Goal: Task Accomplishment & Management: Use online tool/utility

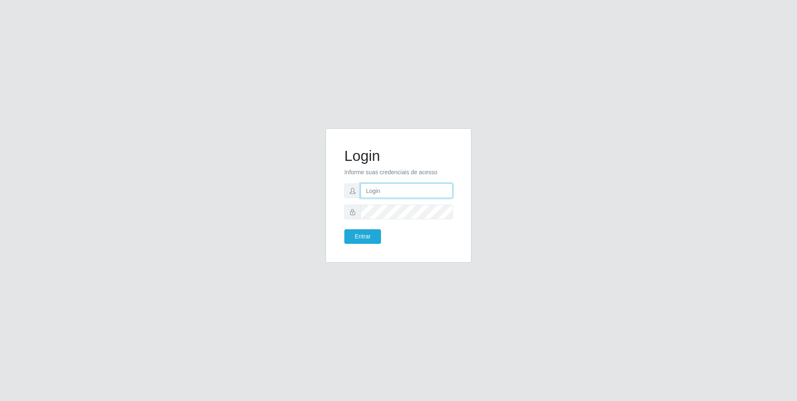
drag, startPoint x: 374, startPoint y: 190, endPoint x: 373, endPoint y: 195, distance: 5.6
click at [374, 190] on input "text" at bounding box center [406, 190] width 92 height 15
type input "[EMAIL_ADDRESS][DOMAIN_NAME]"
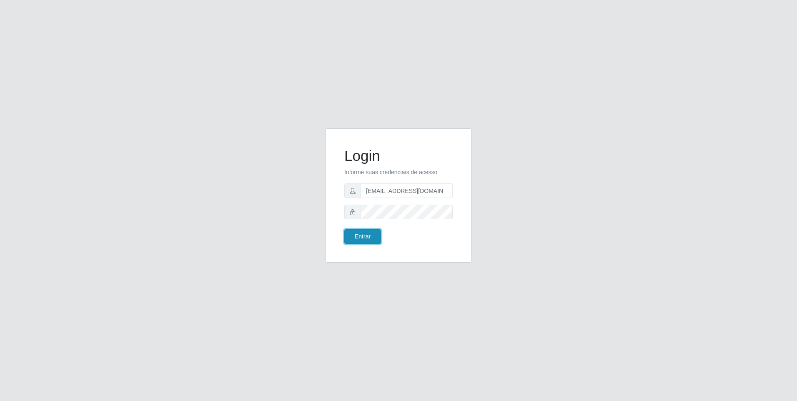
click at [366, 233] on button "Entrar" at bounding box center [362, 236] width 37 height 15
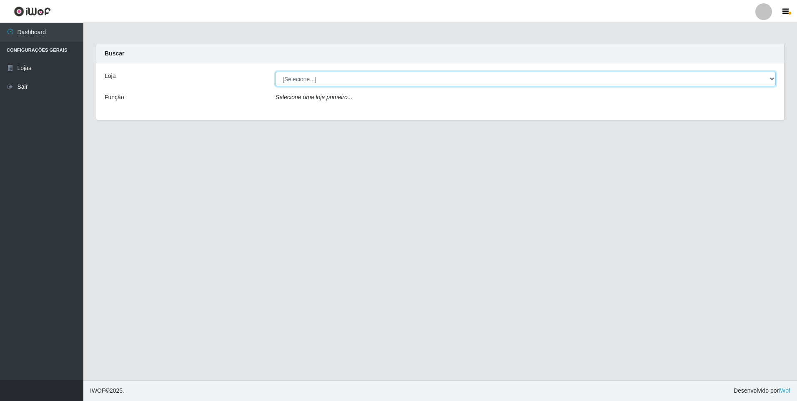
click at [331, 80] on select "[Selecione...] Extrabom - Loja 01 Centro de Distribuição" at bounding box center [525, 79] width 500 height 15
click at [306, 79] on select "[Selecione...] Extrabom - Loja 01 Centro de Distribuição" at bounding box center [525, 79] width 500 height 15
select select "435"
click at [275, 72] on select "[Selecione...] Extrabom - Loja 01 Centro de Distribuição" at bounding box center [525, 79] width 500 height 15
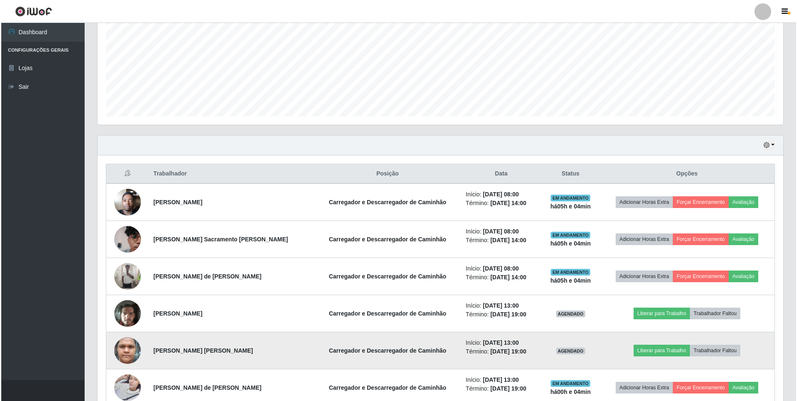
scroll to position [208, 0]
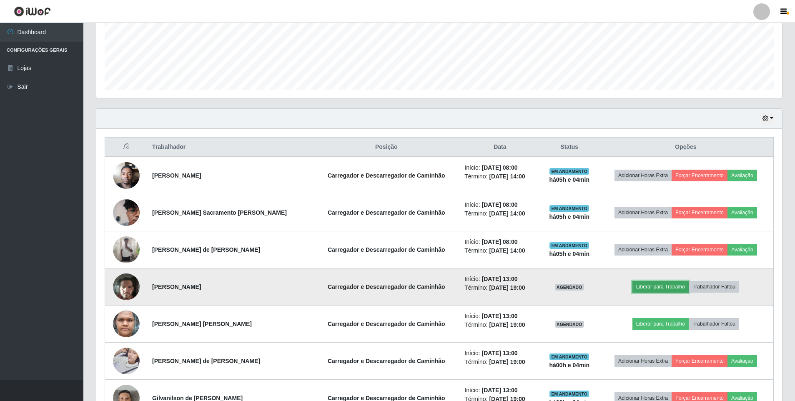
click at [662, 286] on button "Liberar para Trabalho" at bounding box center [660, 287] width 56 height 12
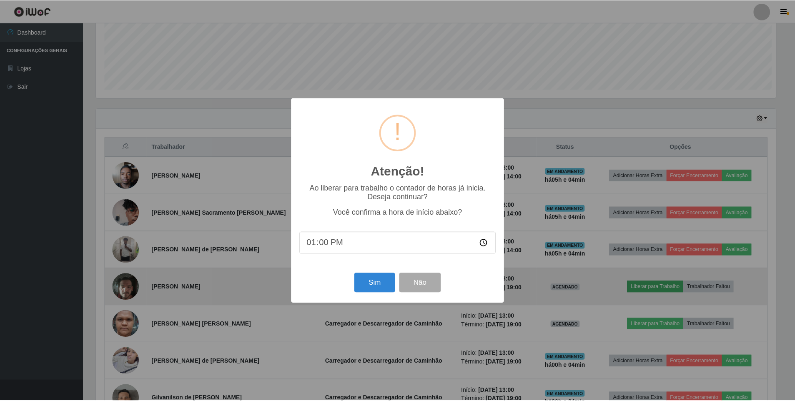
scroll to position [173, 681]
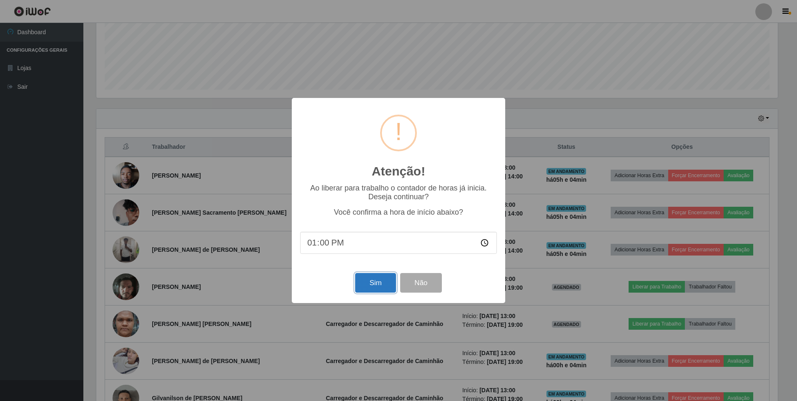
click at [369, 286] on button "Sim" at bounding box center [375, 283] width 40 height 20
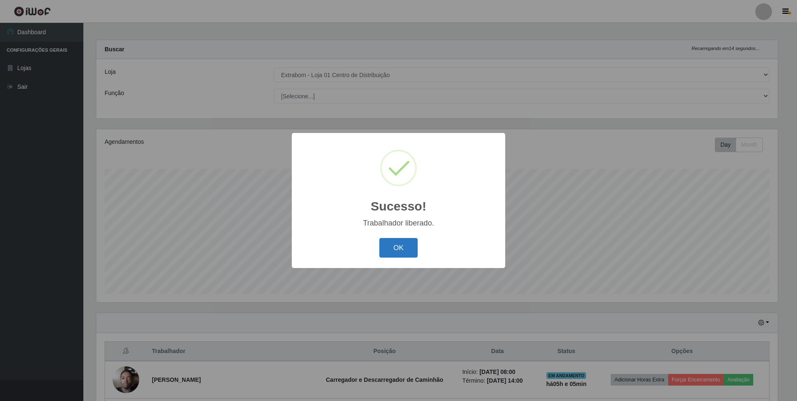
click at [404, 252] on button "OK" at bounding box center [398, 248] width 39 height 20
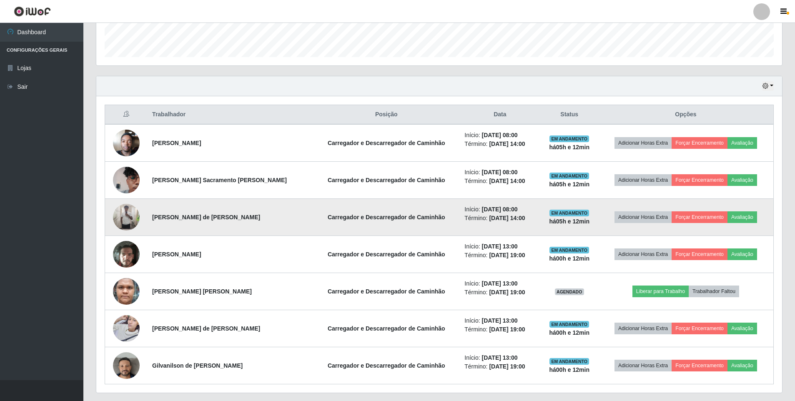
scroll to position [254, 0]
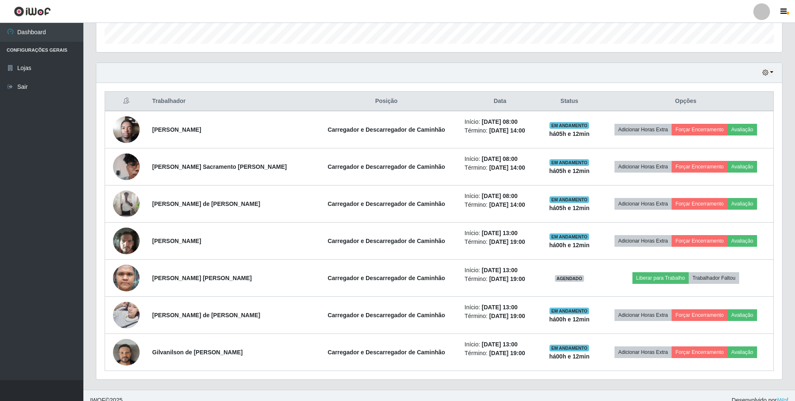
click at [205, 63] on div "Hoje 1 dia 3 dias 1 Semana Não encerrados" at bounding box center [438, 73] width 685 height 20
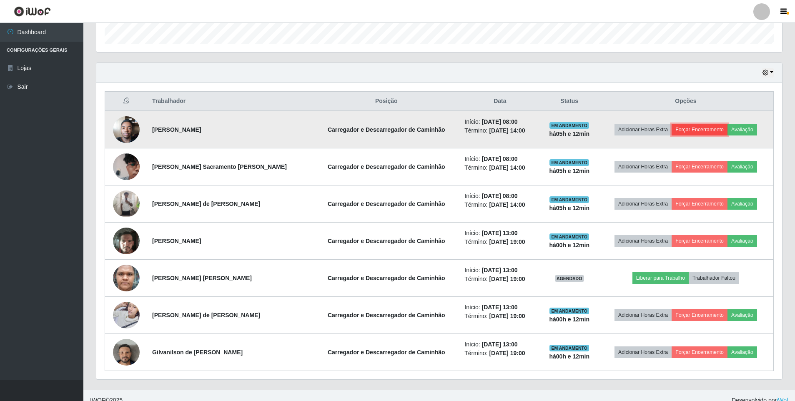
click at [704, 128] on button "Forçar Encerramento" at bounding box center [699, 130] width 56 height 12
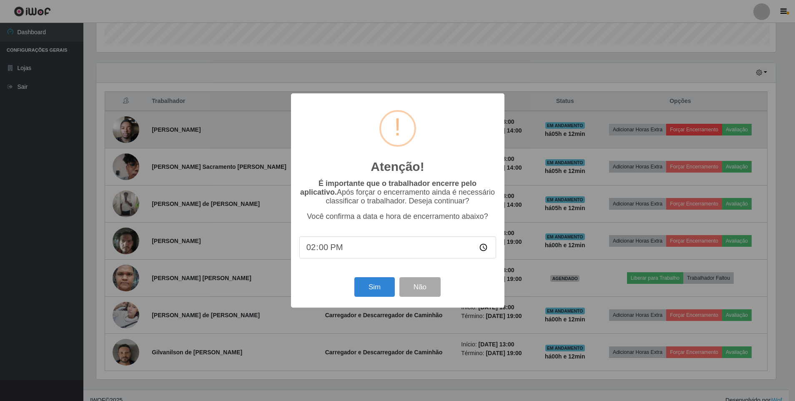
scroll to position [173, 681]
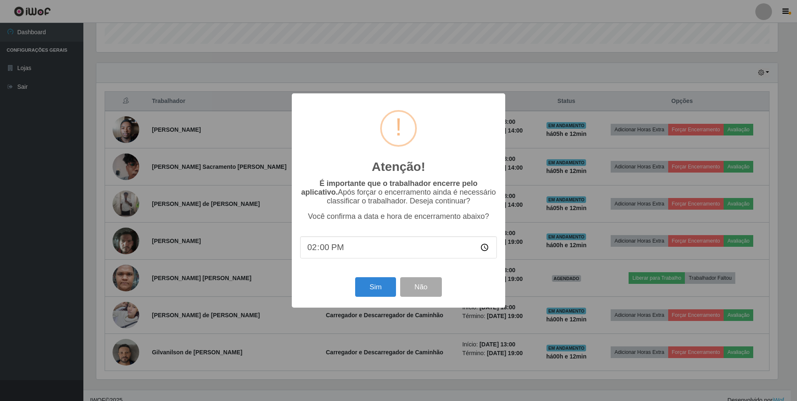
click at [314, 248] on input "14:00" at bounding box center [398, 247] width 197 height 22
click at [322, 252] on input "14:00" at bounding box center [398, 247] width 197 height 22
click at [325, 251] on input "14:00" at bounding box center [398, 247] width 197 height 22
click at [313, 250] on input "14:00" at bounding box center [398, 247] width 197 height 22
click at [318, 250] on input "14:00" at bounding box center [398, 247] width 197 height 22
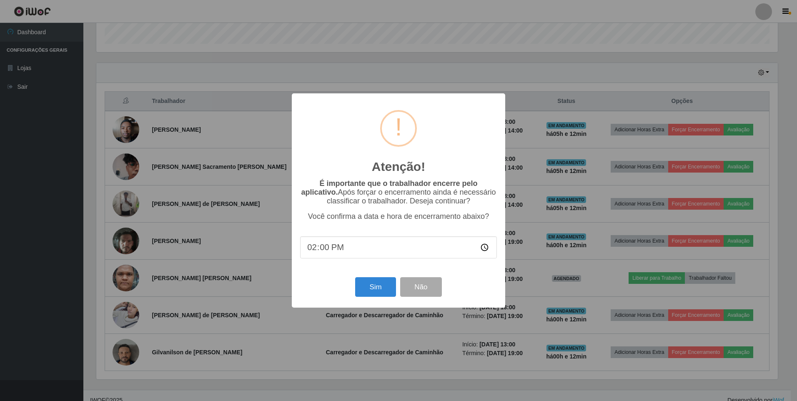
click at [322, 250] on input "14:00" at bounding box center [398, 247] width 197 height 22
click at [313, 251] on input "14:00" at bounding box center [398, 247] width 197 height 22
click at [484, 250] on input "14:00" at bounding box center [398, 247] width 197 height 22
click at [326, 250] on input "13:00" at bounding box center [398, 247] width 197 height 22
click at [490, 252] on input "13:00" at bounding box center [398, 247] width 197 height 22
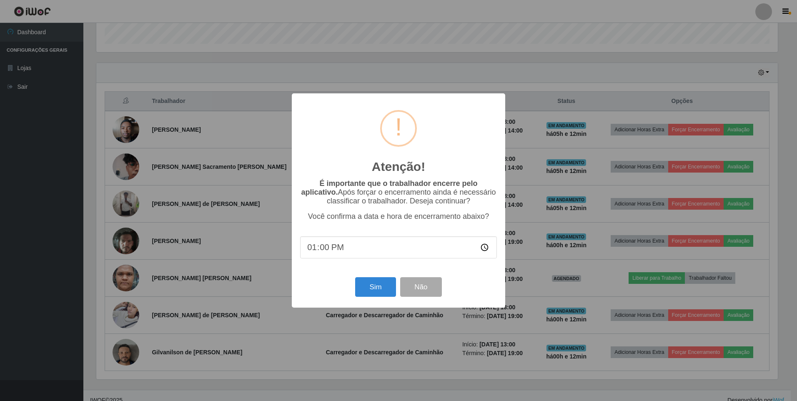
click at [486, 250] on input "13:00" at bounding box center [398, 247] width 197 height 22
type input "13:12"
click at [375, 287] on button "Sim" at bounding box center [375, 287] width 40 height 20
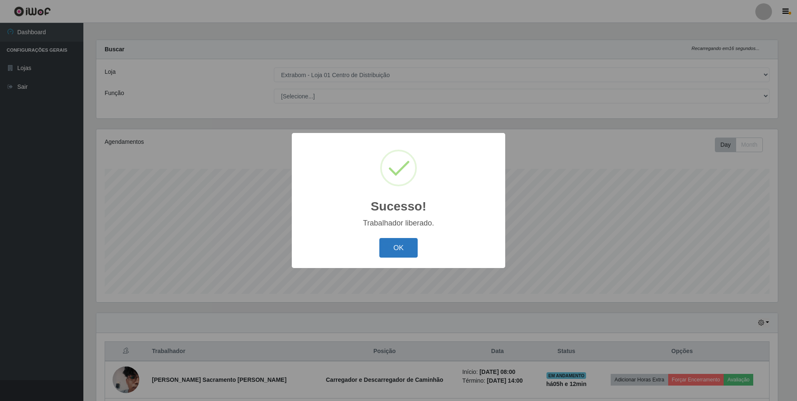
click at [399, 253] on button "OK" at bounding box center [398, 248] width 39 height 20
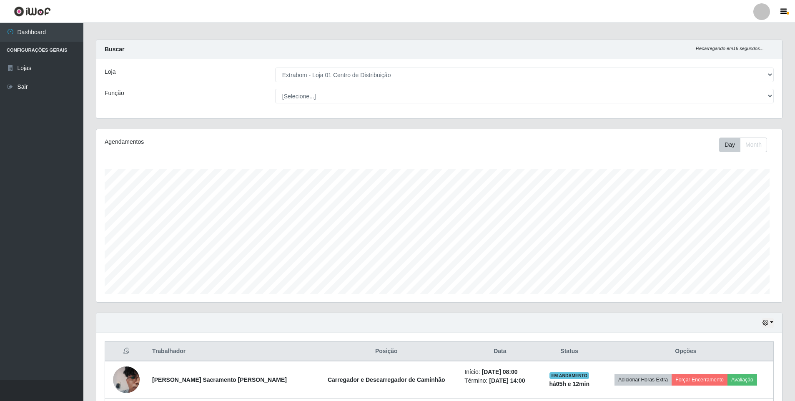
scroll to position [173, 685]
click at [225, 78] on div "Loja" at bounding box center [183, 75] width 170 height 15
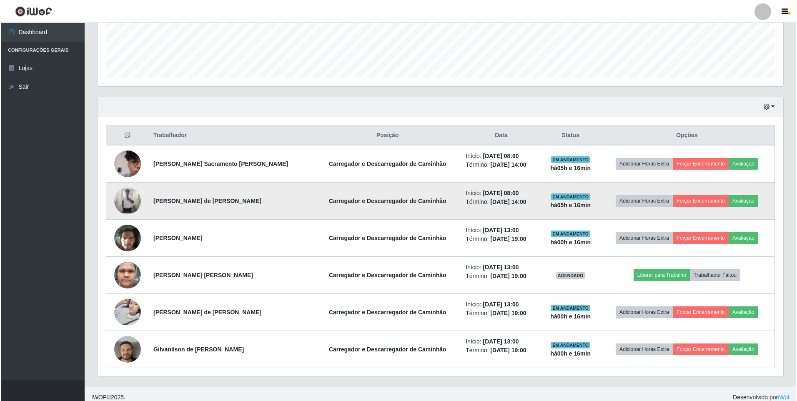
scroll to position [227, 0]
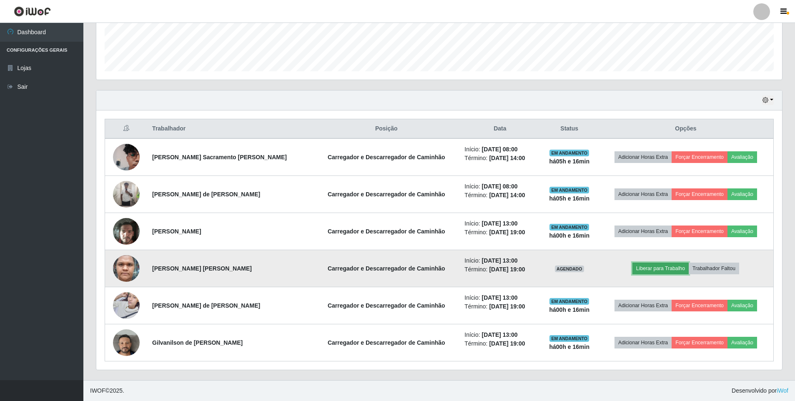
click at [646, 268] on button "Liberar para Trabalho" at bounding box center [660, 269] width 56 height 12
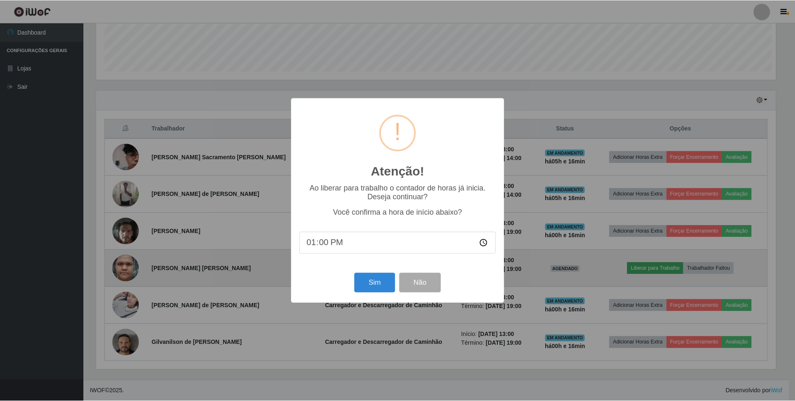
scroll to position [173, 681]
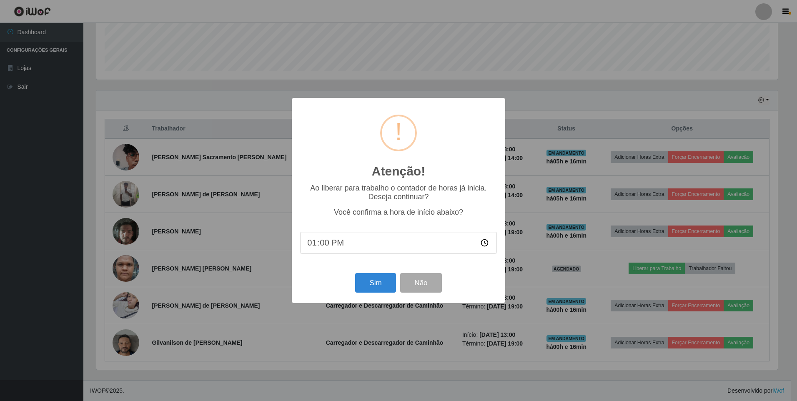
click at [325, 245] on input "13:00" at bounding box center [398, 243] width 197 height 22
click at [483, 243] on input "13:00" at bounding box center [398, 243] width 197 height 22
click at [408, 241] on input "13:00" at bounding box center [398, 243] width 197 height 22
click at [375, 283] on button "Sim" at bounding box center [375, 283] width 40 height 20
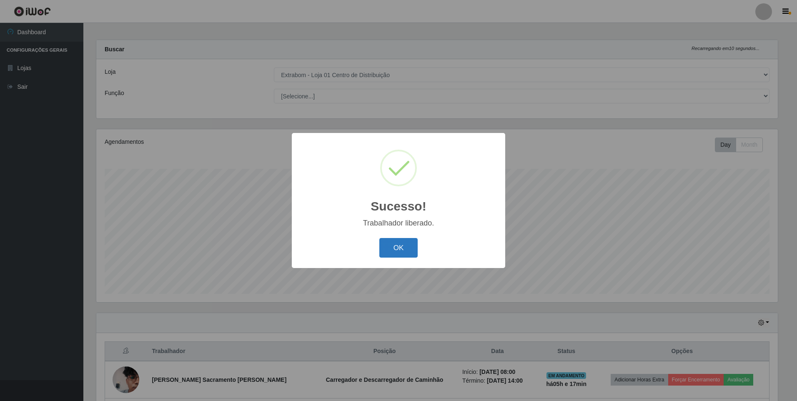
click at [401, 250] on button "OK" at bounding box center [398, 248] width 39 height 20
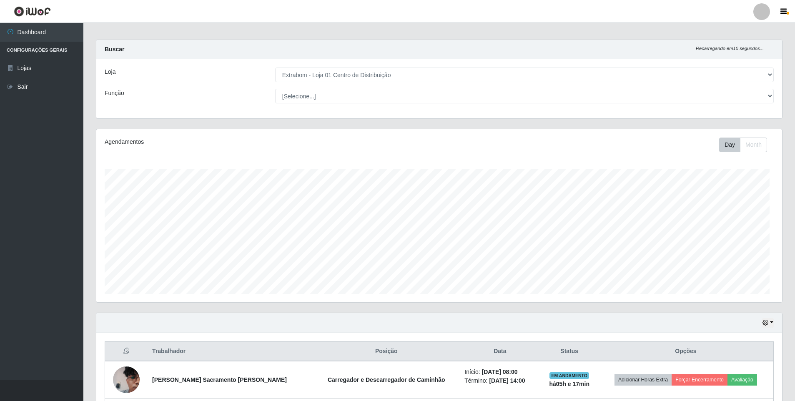
scroll to position [173, 685]
